Goal: Transaction & Acquisition: Book appointment/travel/reservation

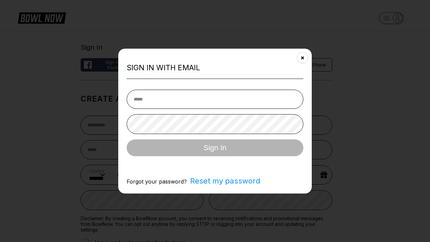
select select "**"
type input "**********"
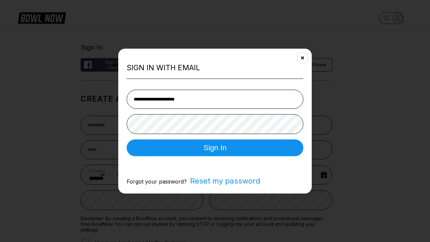
click at [215, 148] on button "Sign In" at bounding box center [215, 147] width 177 height 17
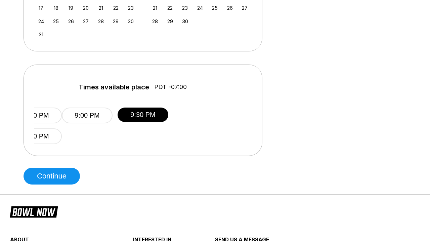
click at [53, 176] on button "Continue" at bounding box center [52, 176] width 56 height 17
